Goal: Navigation & Orientation: Find specific page/section

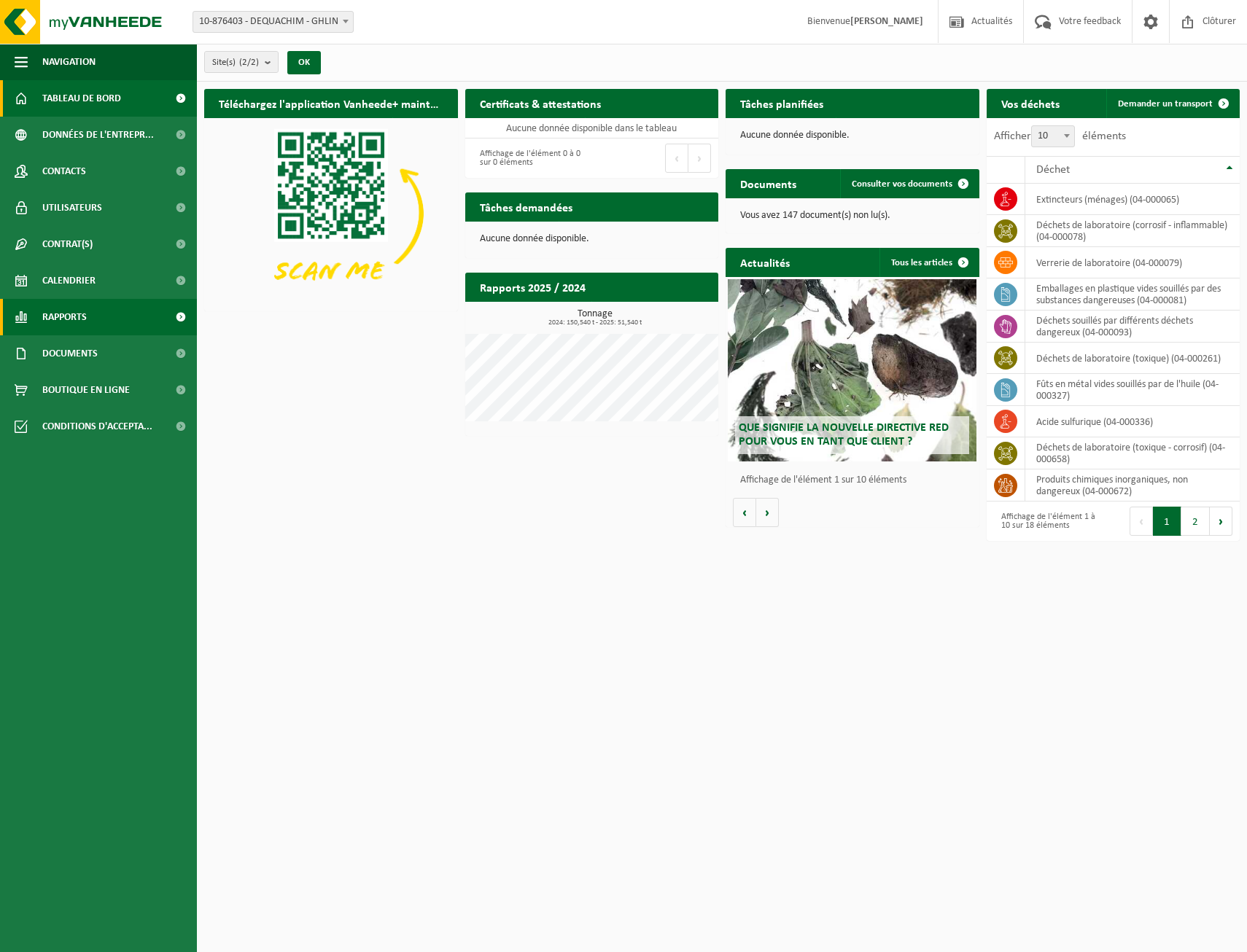
click at [101, 319] on link "Rapports" at bounding box center [98, 316] width 197 height 36
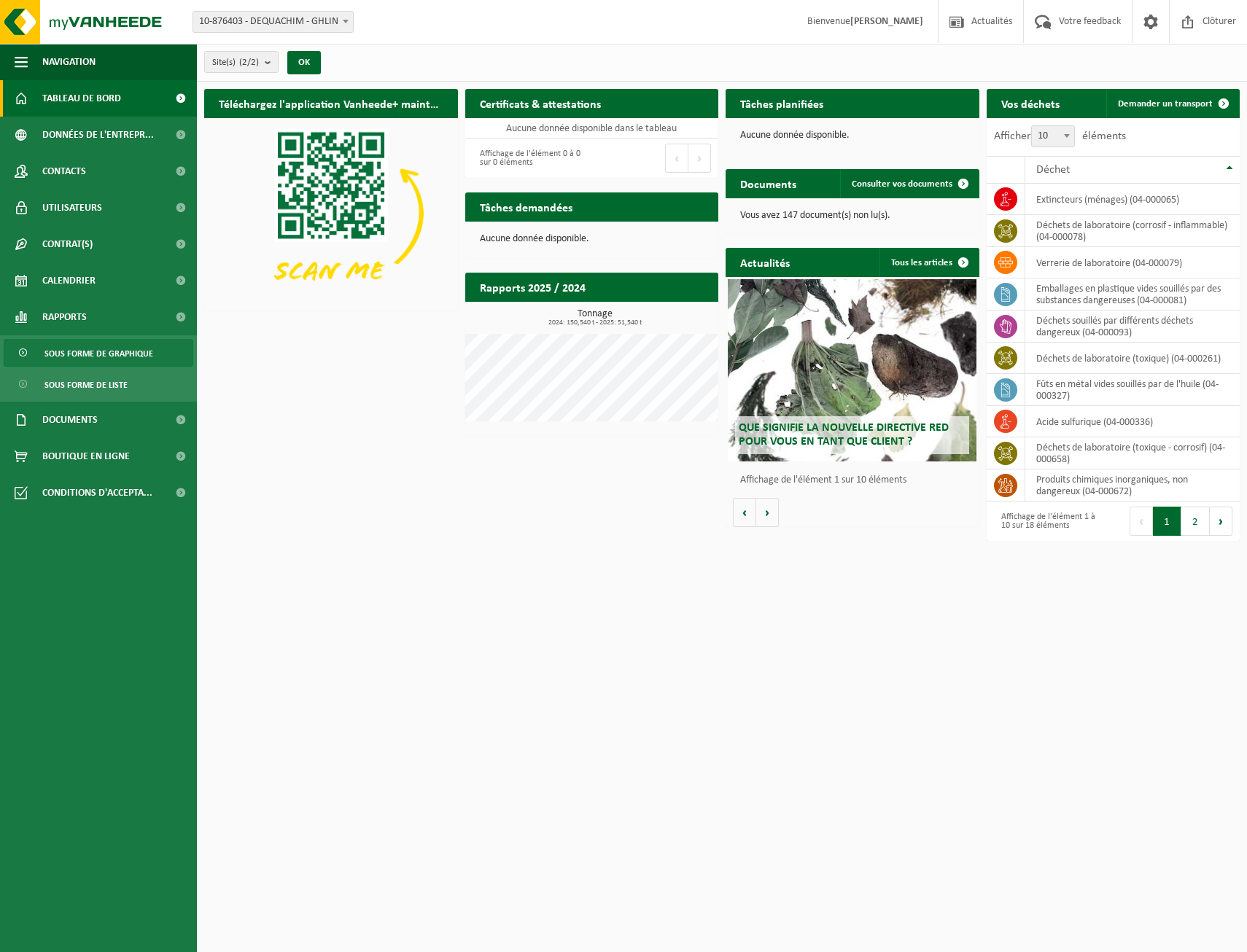
click at [101, 346] on span "Sous forme de graphique" at bounding box center [98, 353] width 109 height 27
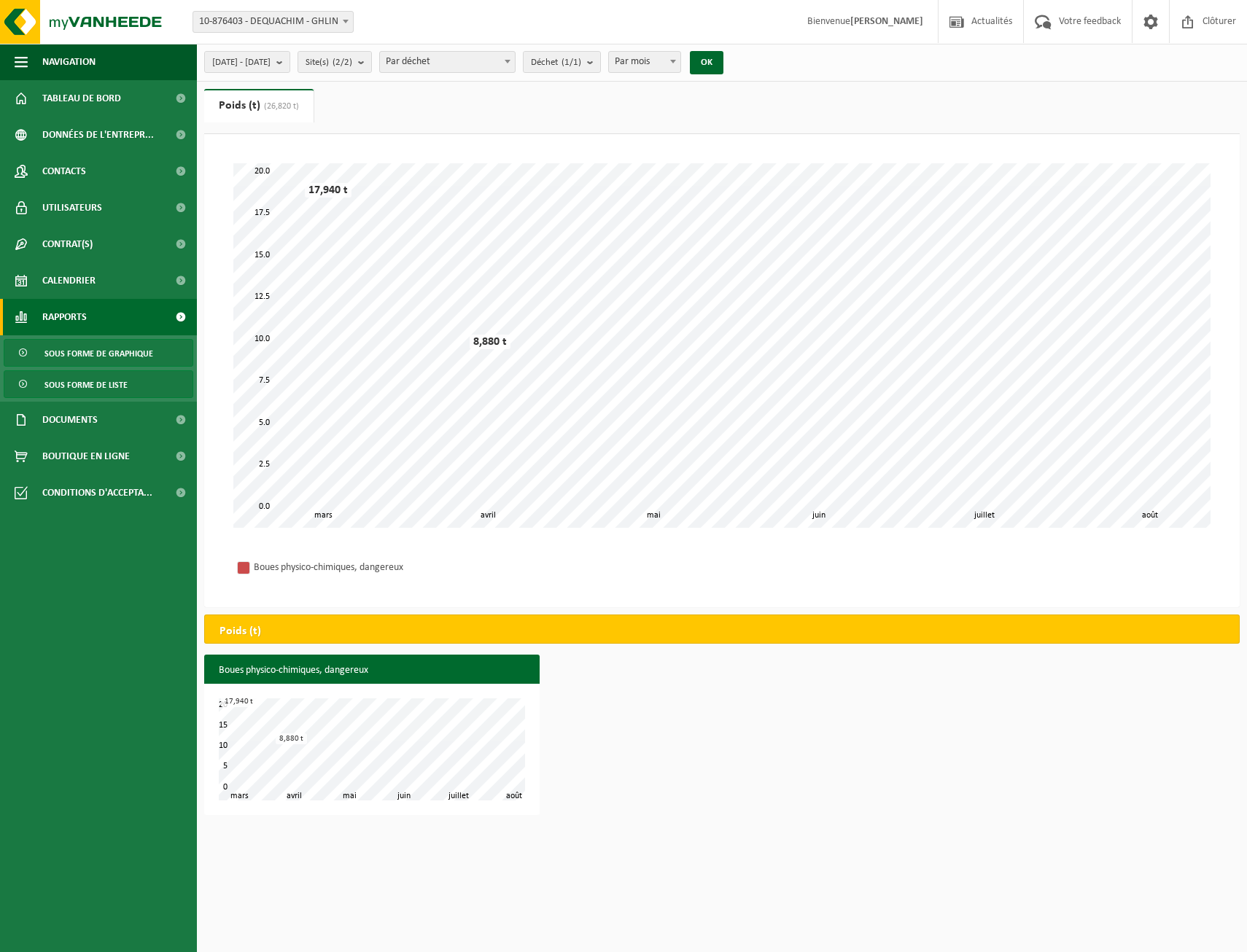
click at [77, 374] on span "Sous forme de liste" at bounding box center [86, 385] width 83 height 27
